Goal: Communication & Community: Ask a question

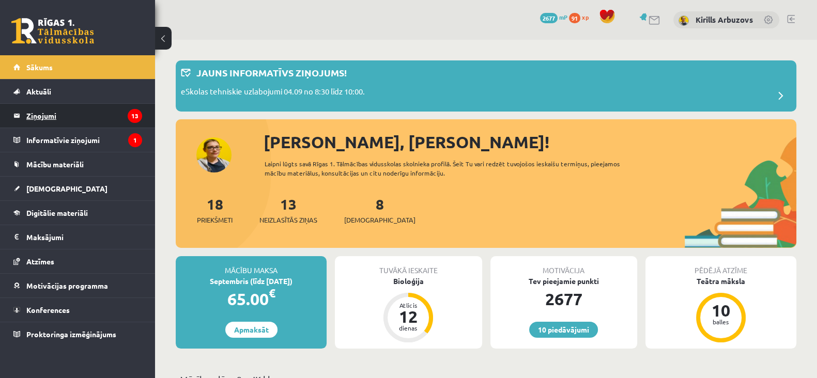
click at [80, 116] on legend "Ziņojumi 13" at bounding box center [84, 116] width 116 height 24
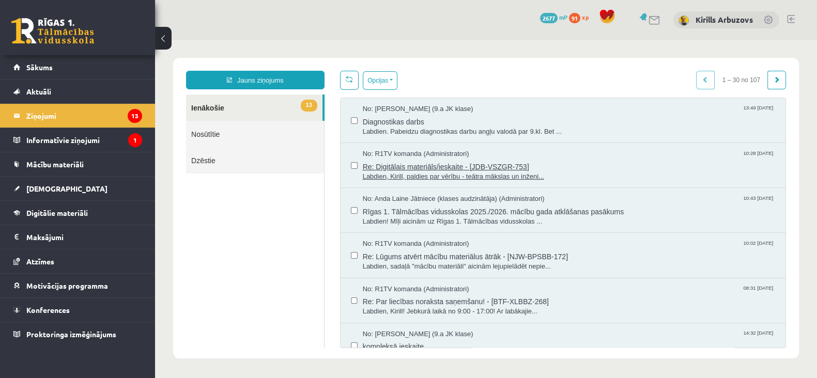
click at [422, 176] on span "Labdien, Kirill, paldies par vērību - teātra mākslas un inženi..." at bounding box center [569, 177] width 412 height 10
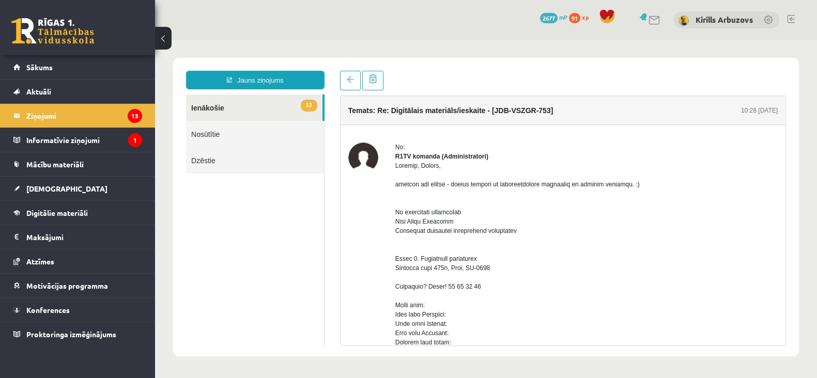
click at [209, 105] on link "13 Ienākošie" at bounding box center [254, 108] width 136 height 26
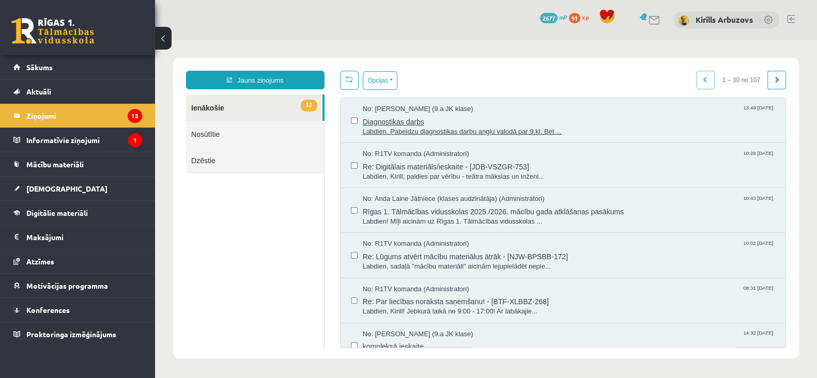
click at [402, 121] on span "Diagnostikas darbs" at bounding box center [569, 120] width 412 height 13
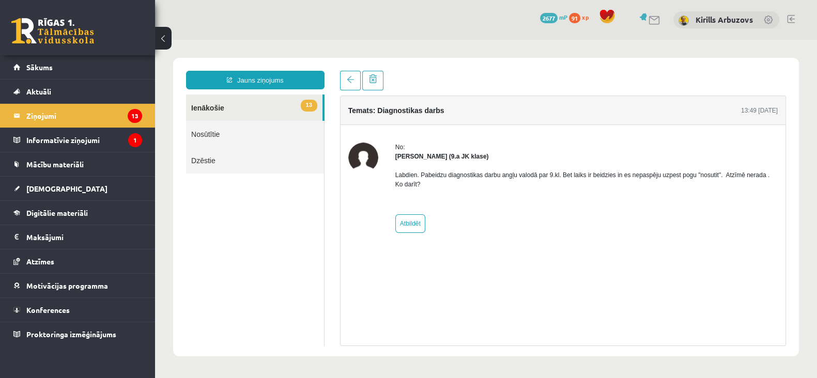
click at [206, 110] on link "13 Ienākošie" at bounding box center [254, 108] width 136 height 26
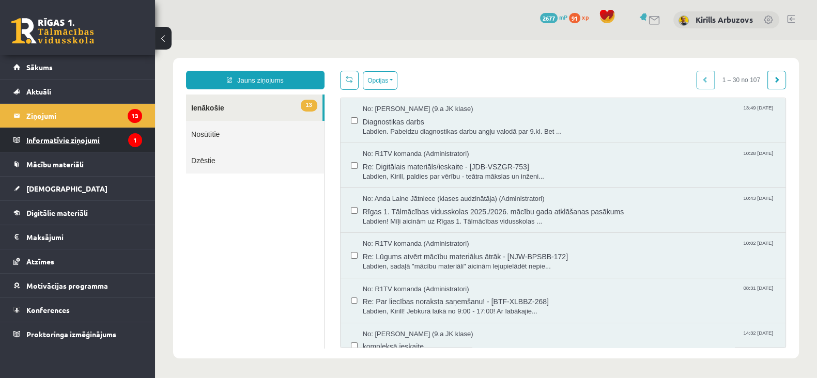
click at [84, 135] on legend "Informatīvie ziņojumi 1" at bounding box center [84, 140] width 116 height 24
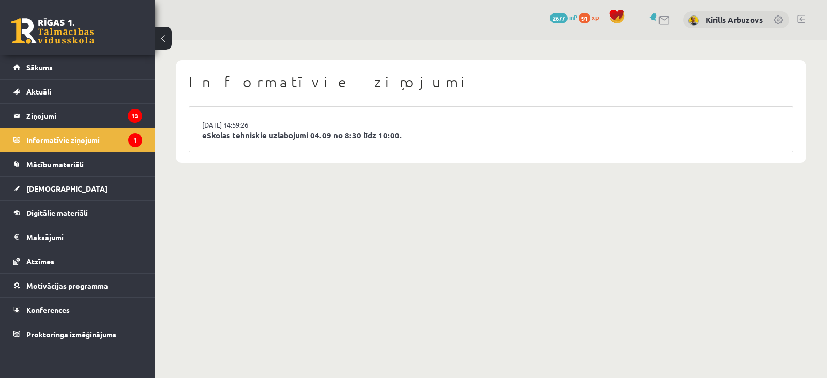
click at [295, 135] on link "eSkolas tehniskie uzlabojumi 04.09 no 8:30 līdz 10:00." at bounding box center [491, 136] width 578 height 12
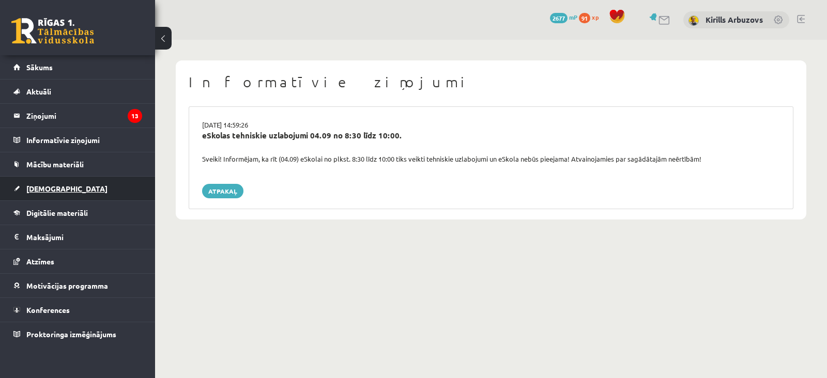
click at [54, 185] on span "[DEMOGRAPHIC_DATA]" at bounding box center [66, 188] width 81 height 9
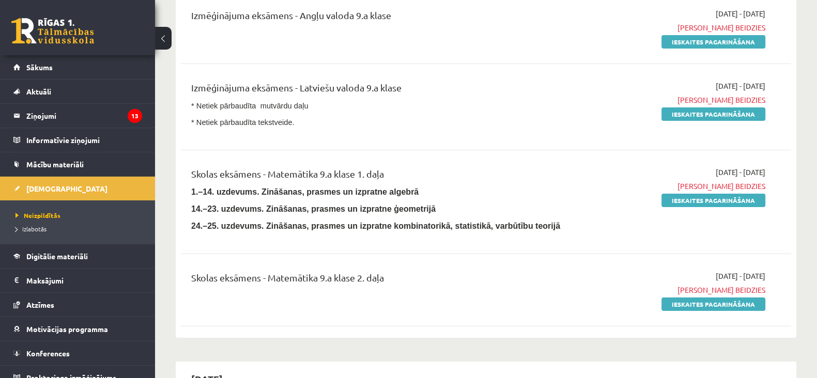
scroll to position [64, 0]
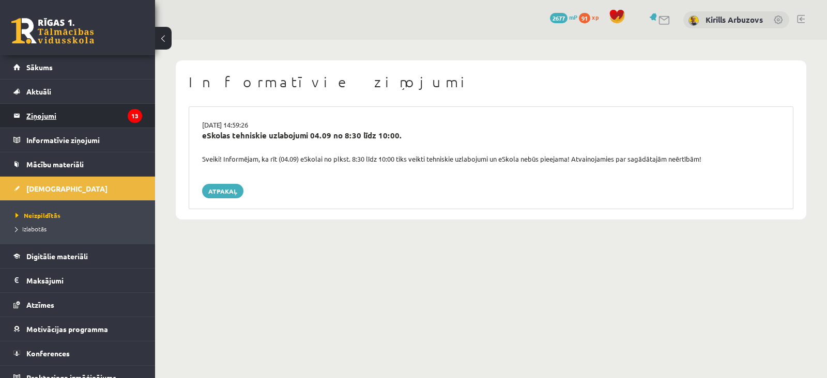
click at [41, 114] on legend "Ziņojumi 13" at bounding box center [84, 116] width 116 height 24
